Goal: Check status: Check status

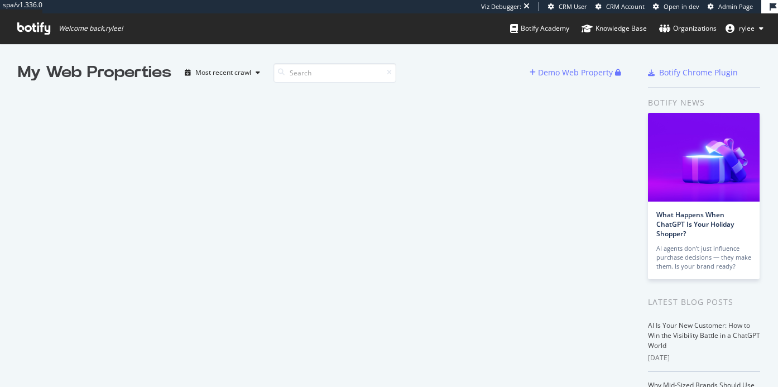
scroll to position [387, 778]
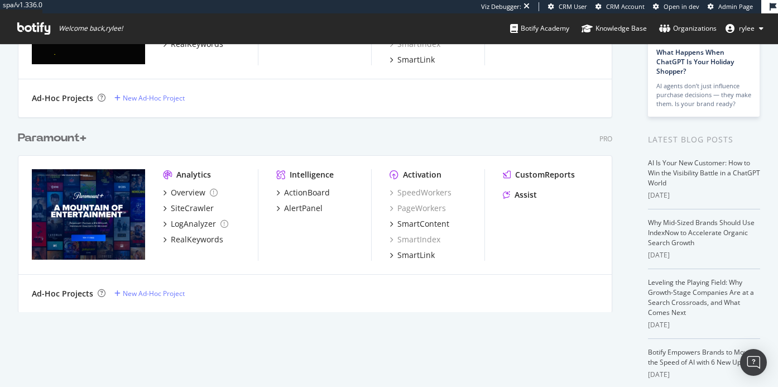
scroll to position [199, 0]
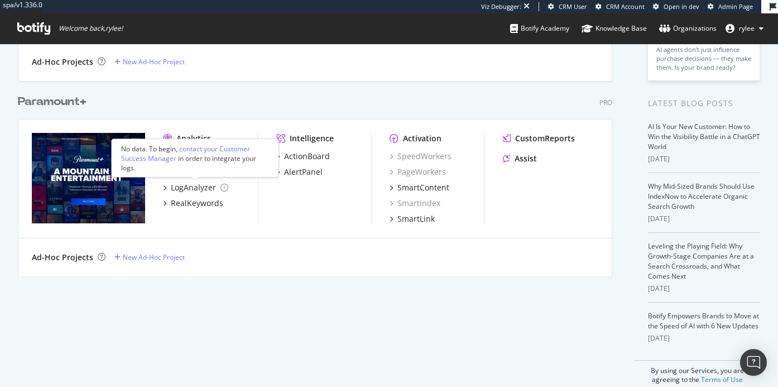
click at [194, 173] on div "No data. To begin, contact your Customer Success Manager in order to integrate …" at bounding box center [195, 157] width 167 height 39
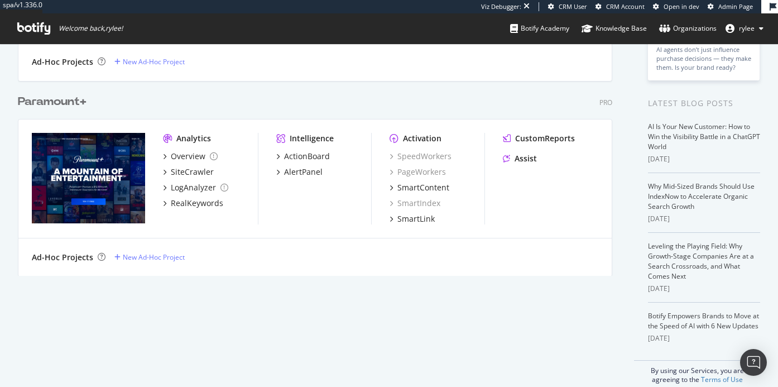
click at [204, 163] on div "Overview SiteCrawler LogAnalyzer RealKeywords" at bounding box center [210, 180] width 95 height 58
click at [204, 170] on div "SiteCrawler" at bounding box center [192, 171] width 43 height 11
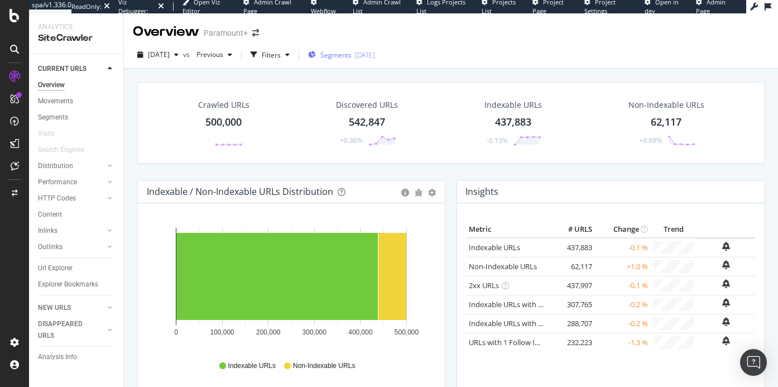
click at [355, 61] on div "Segments 2025-06-18" at bounding box center [341, 54] width 67 height 17
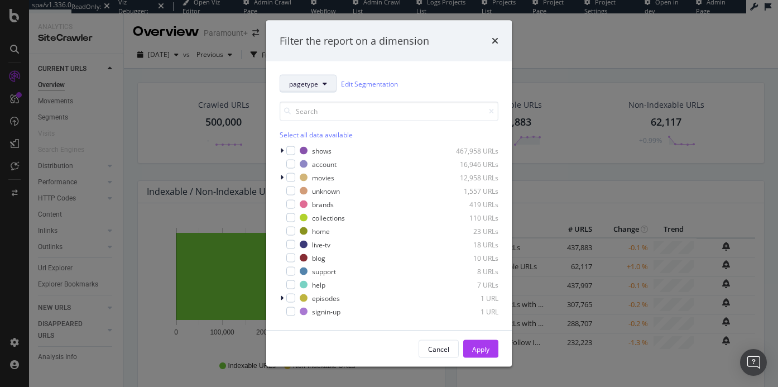
click at [318, 92] on button "pagetype" at bounding box center [308, 84] width 57 height 18
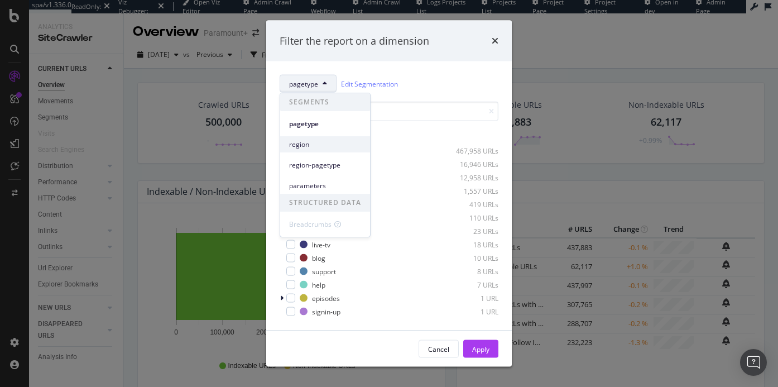
click at [321, 146] on span "region" at bounding box center [325, 145] width 72 height 10
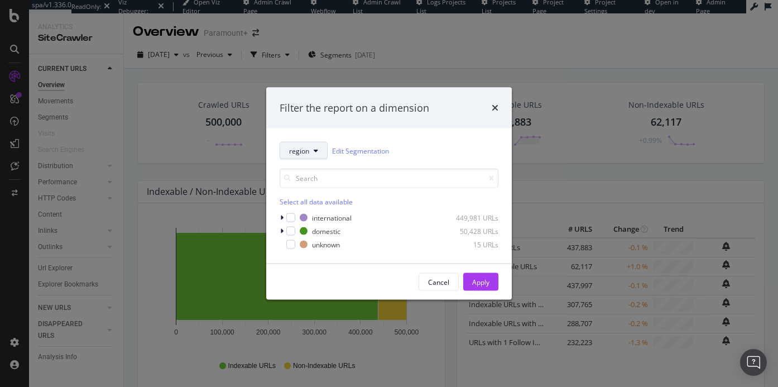
click at [309, 152] on span "region" at bounding box center [299, 150] width 20 height 9
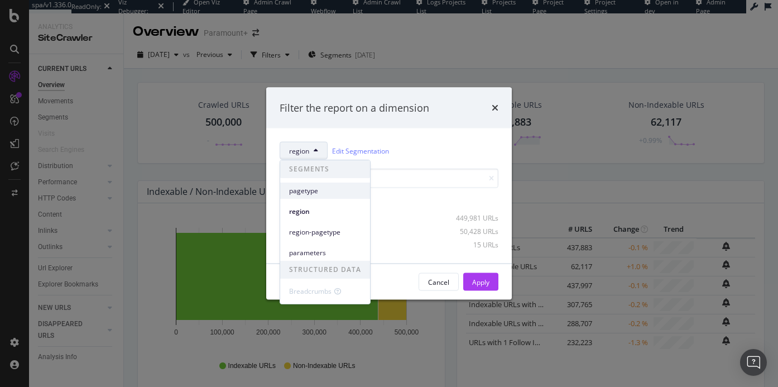
click at [310, 184] on div "pagetype" at bounding box center [325, 190] width 90 height 16
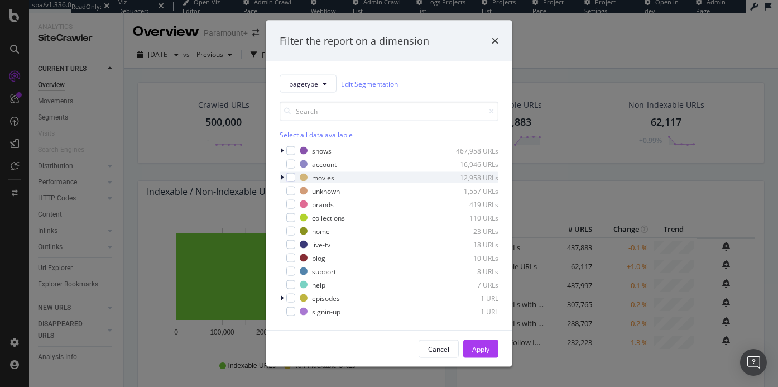
click at [281, 175] on icon "modal" at bounding box center [281, 177] width 3 height 7
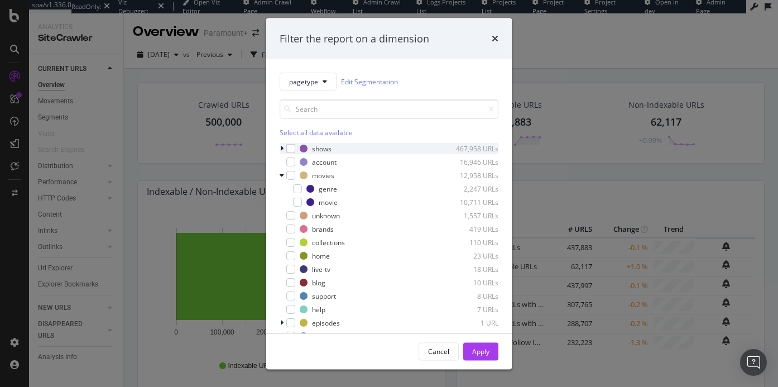
click at [281, 148] on icon "modal" at bounding box center [281, 148] width 3 height 7
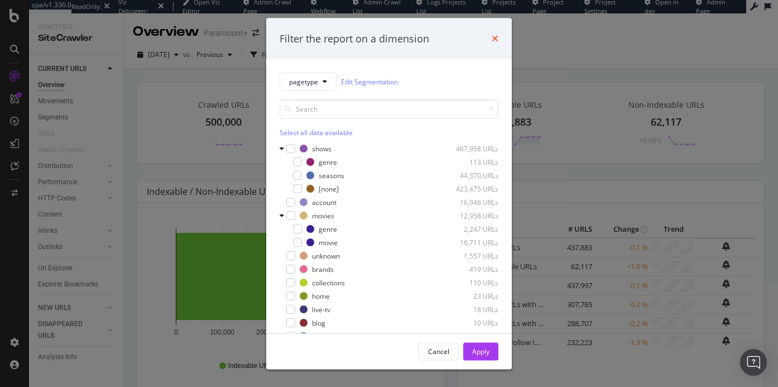
click at [493, 41] on icon "times" at bounding box center [495, 38] width 7 height 9
